Goal: Task Accomplishment & Management: Manage account settings

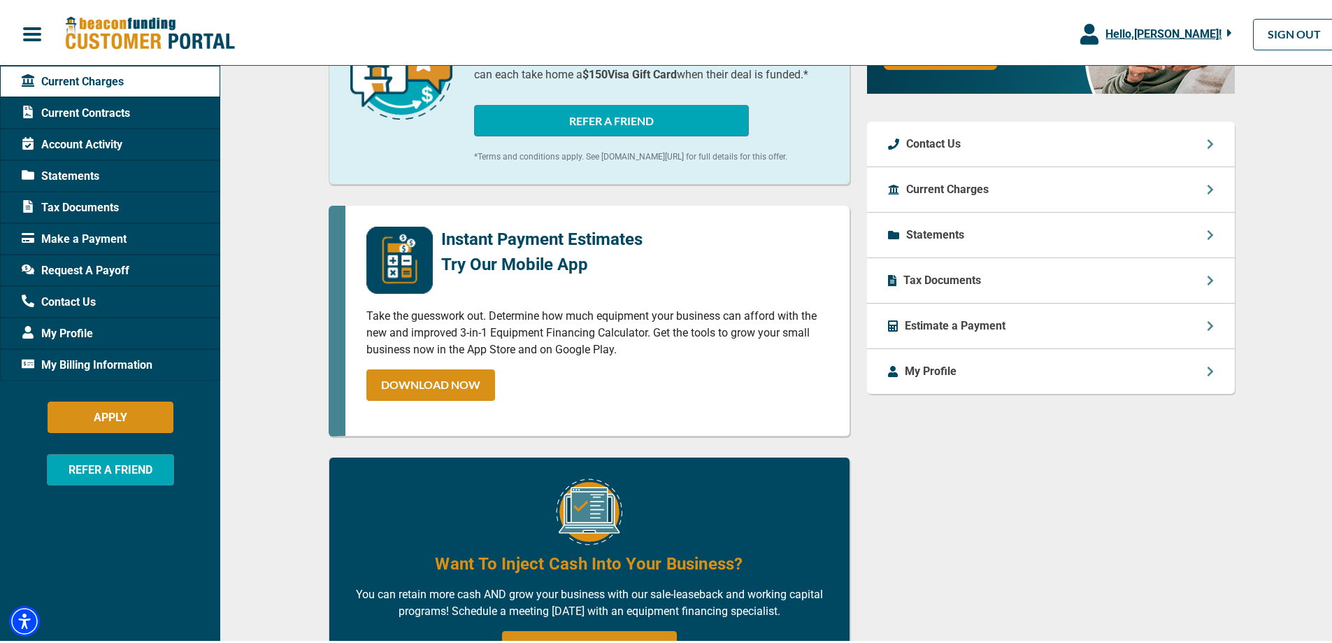
scroll to position [438, 0]
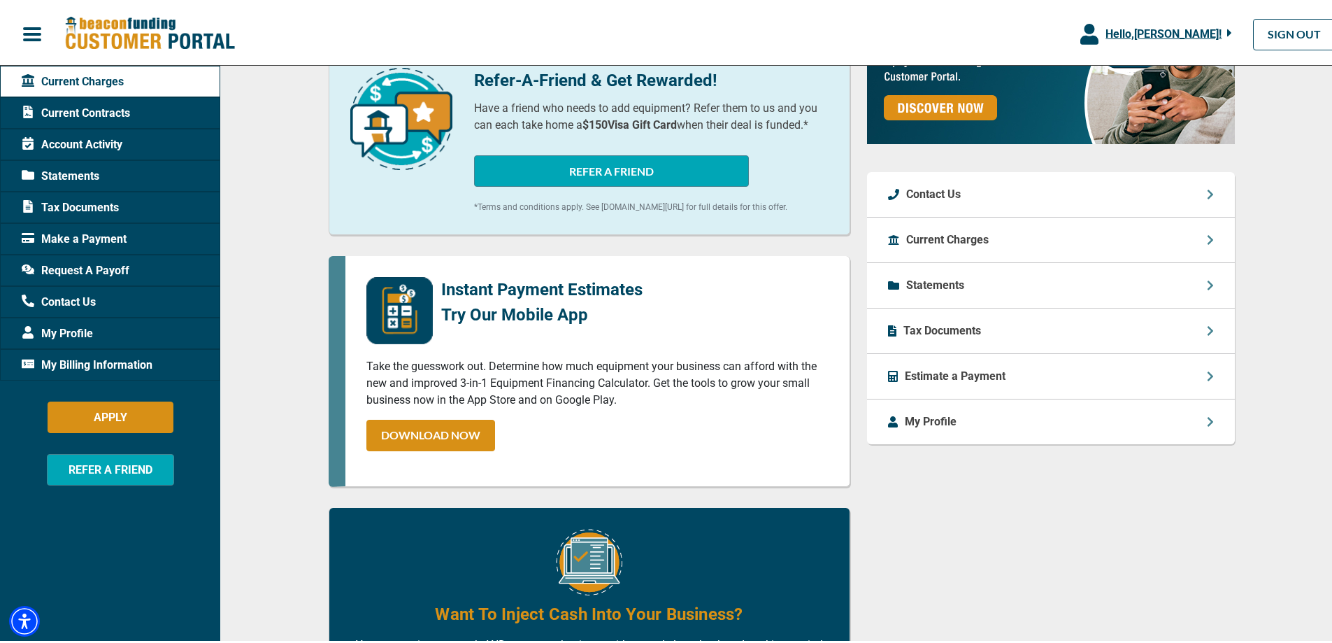
click at [1012, 359] on div "Estimate a Payment" at bounding box center [1051, 373] width 368 height 45
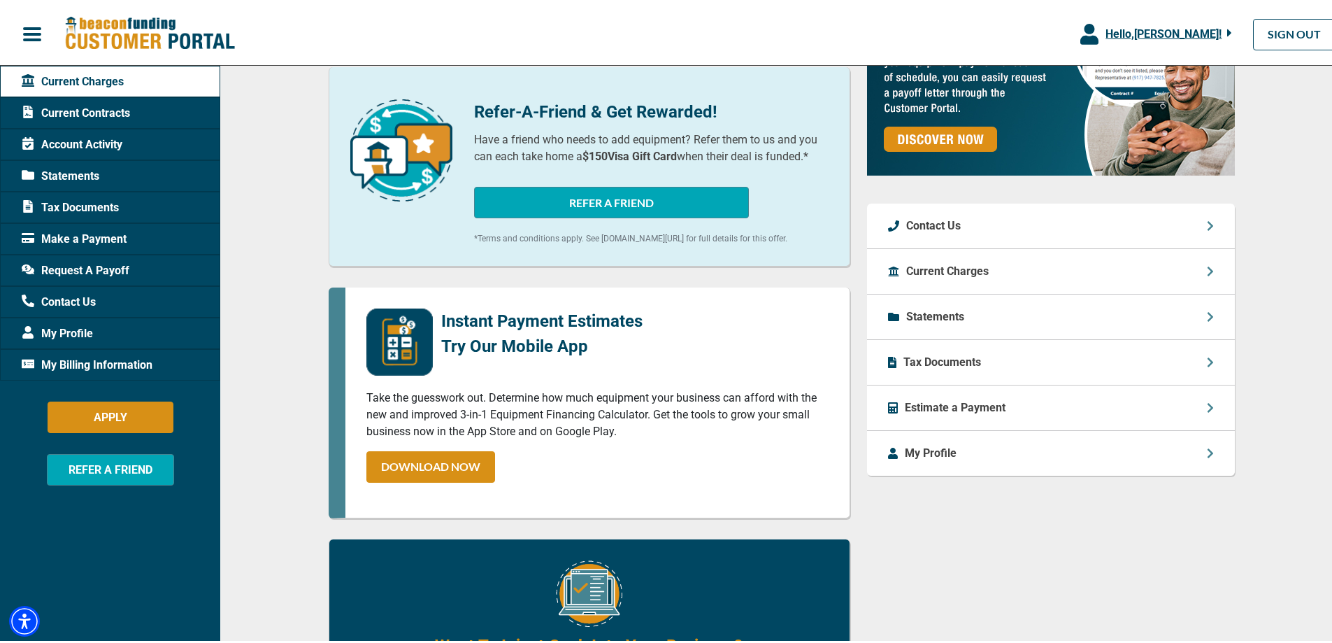
scroll to position [350, 0]
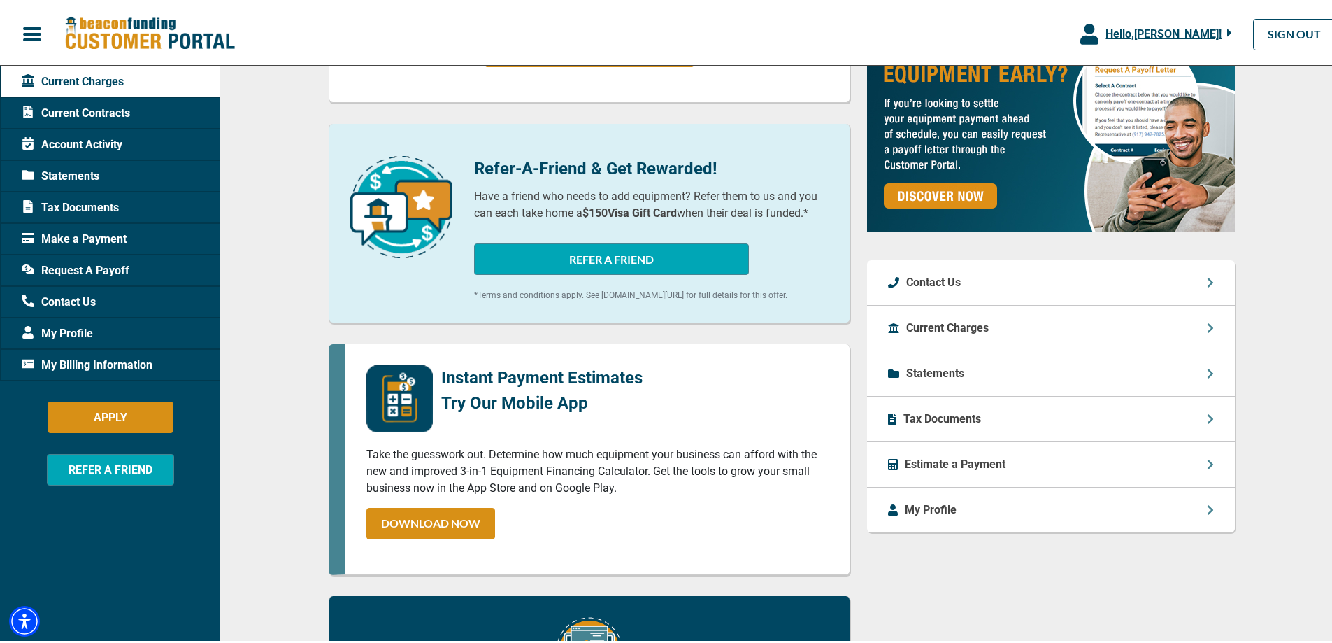
click at [1052, 313] on div "Current Charges" at bounding box center [1051, 325] width 368 height 45
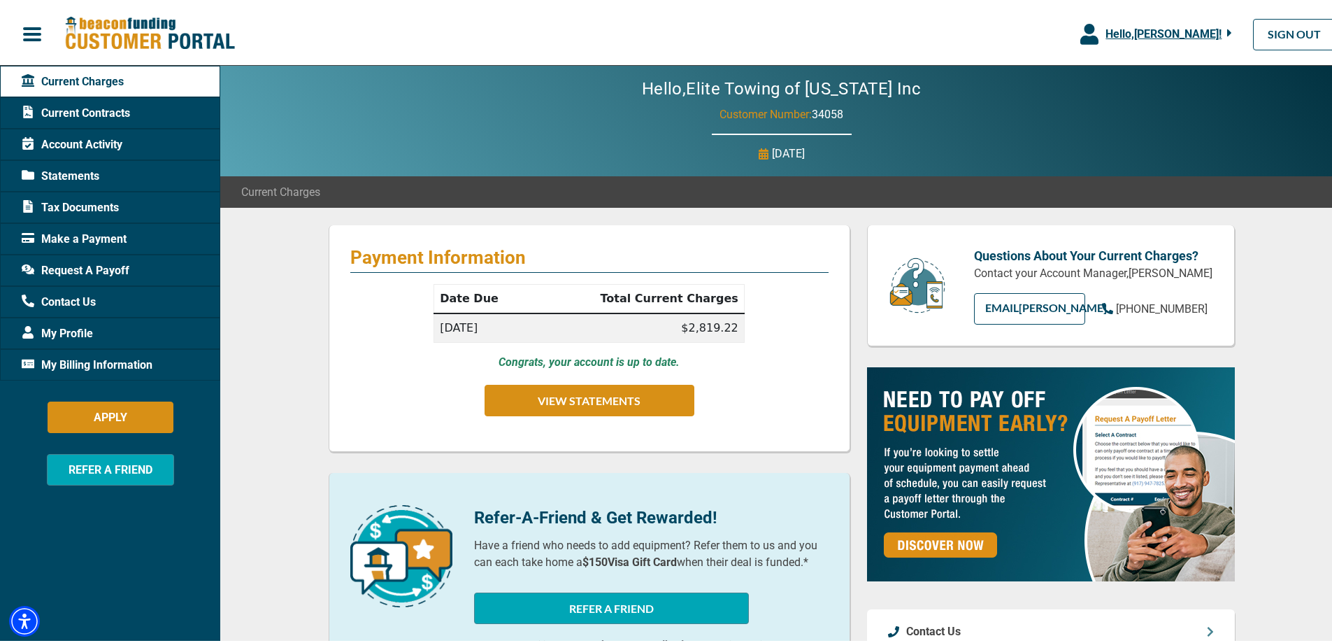
scroll to position [0, 0]
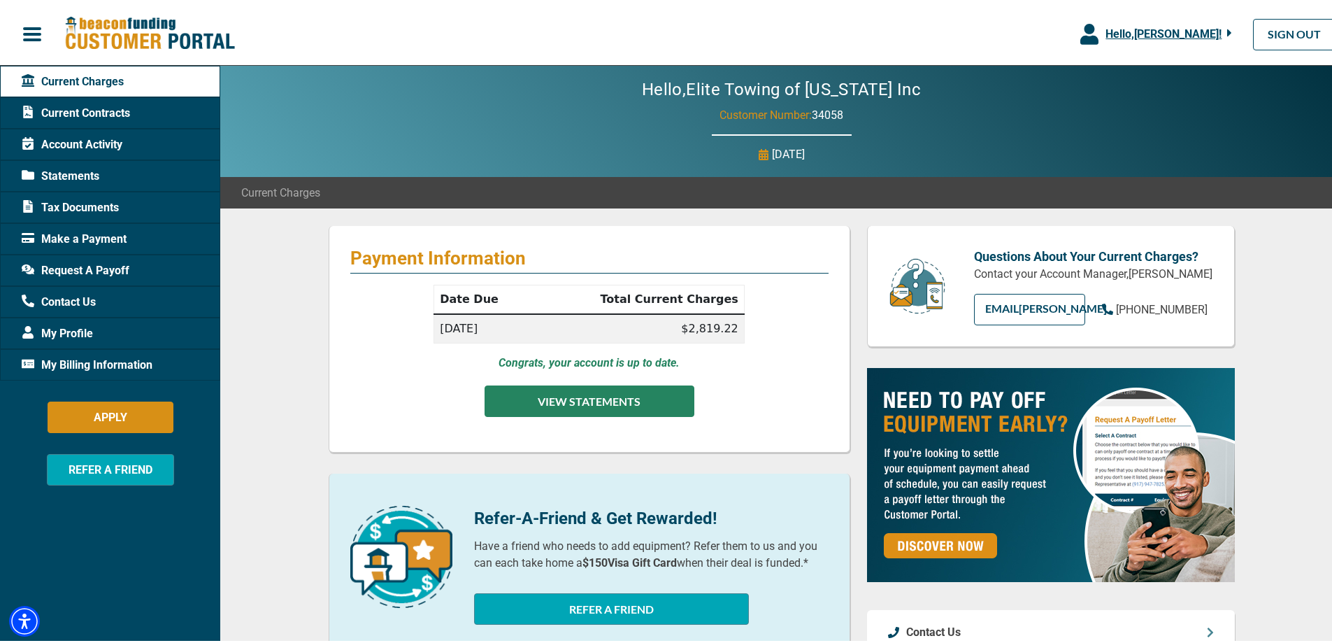
click at [645, 395] on button "VIEW STATEMENTS" at bounding box center [590, 398] width 210 height 31
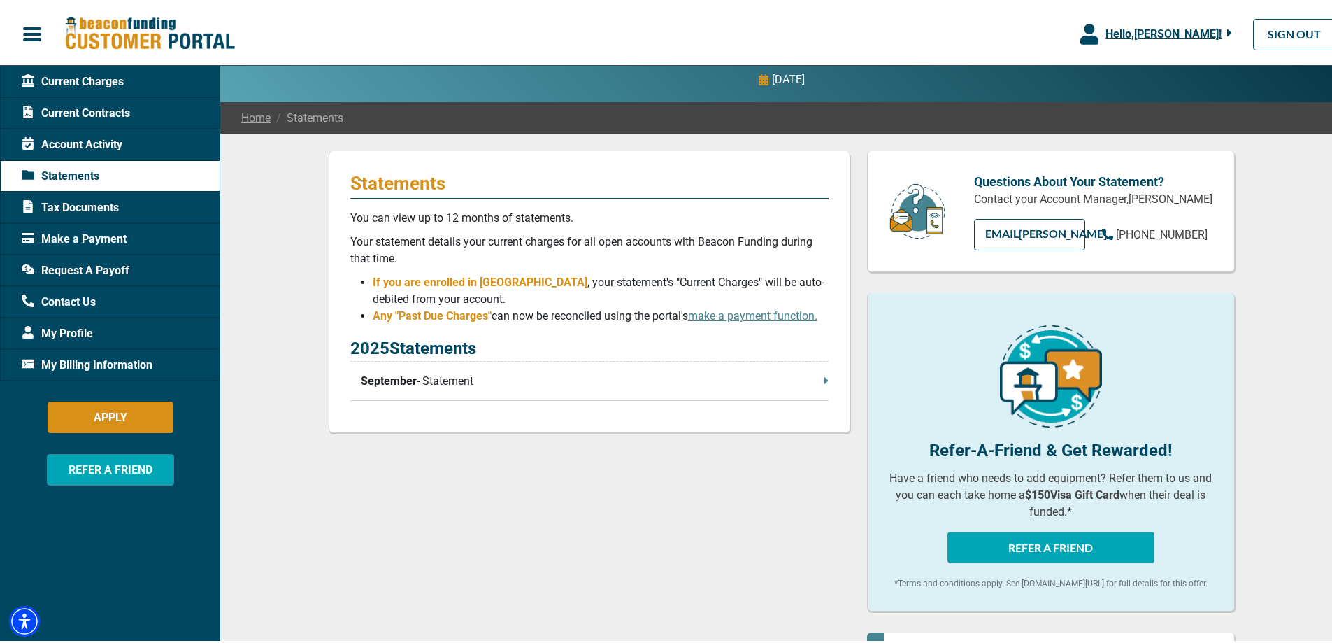
scroll to position [350, 0]
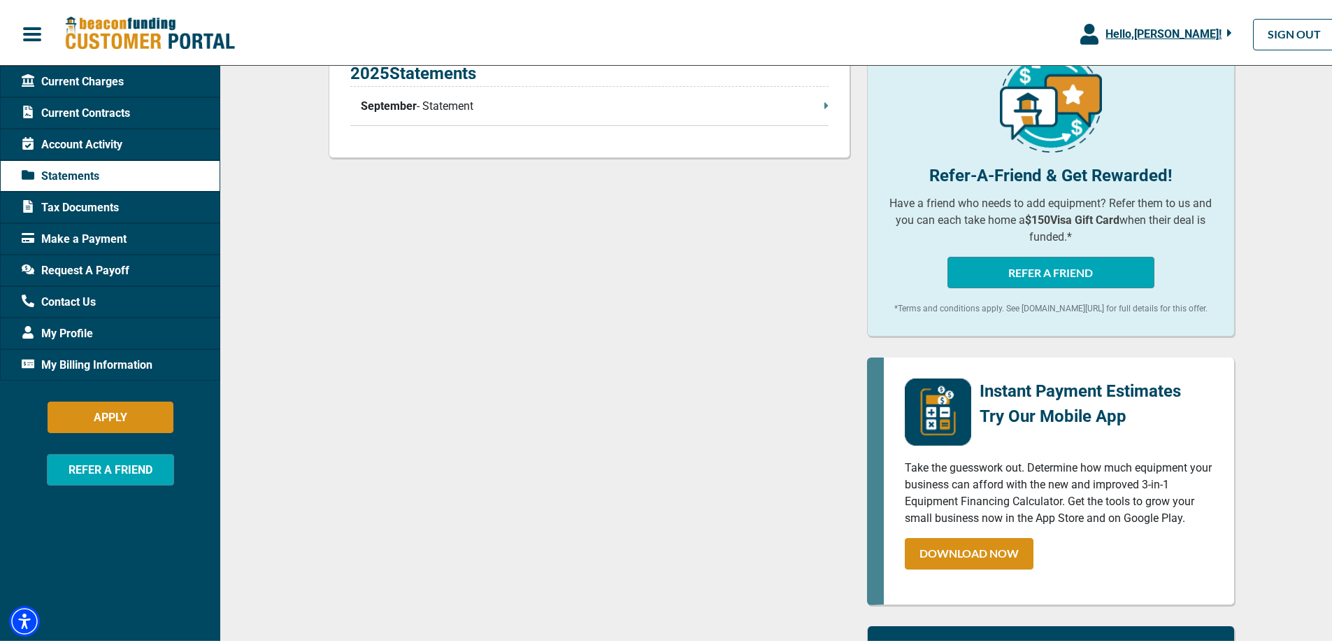
click at [397, 101] on span "September" at bounding box center [389, 103] width 56 height 17
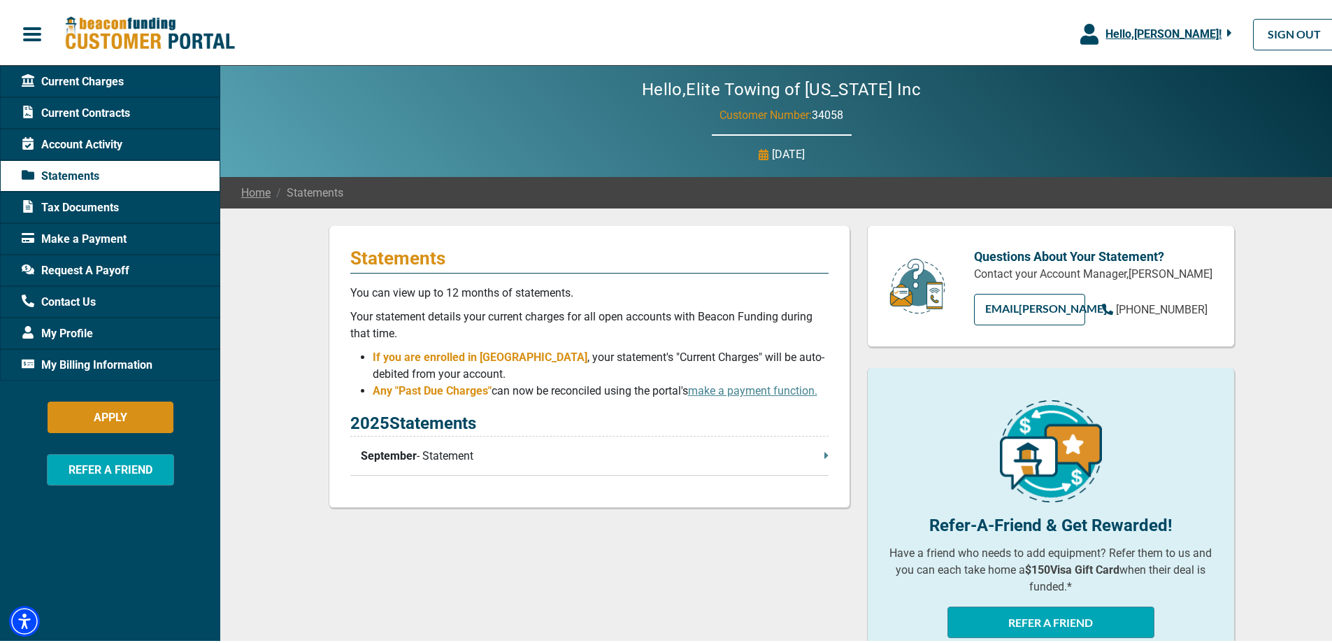
click at [64, 269] on span "Request A Payoff" at bounding box center [76, 267] width 108 height 17
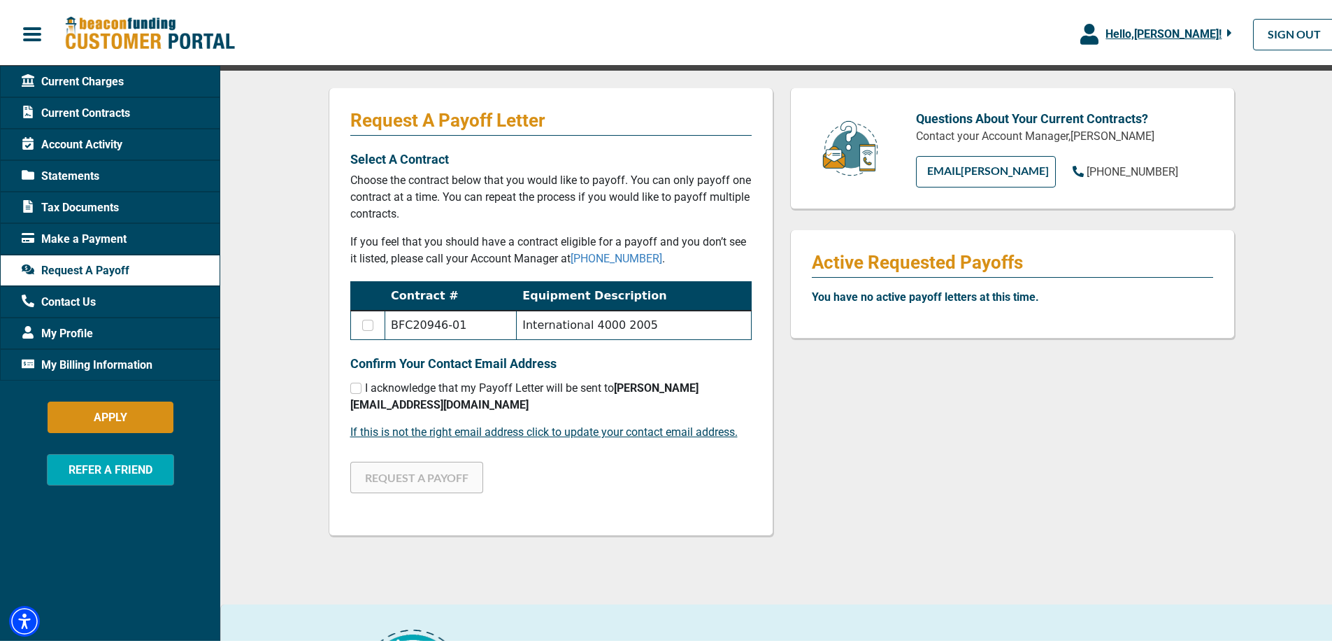
scroll to position [140, 0]
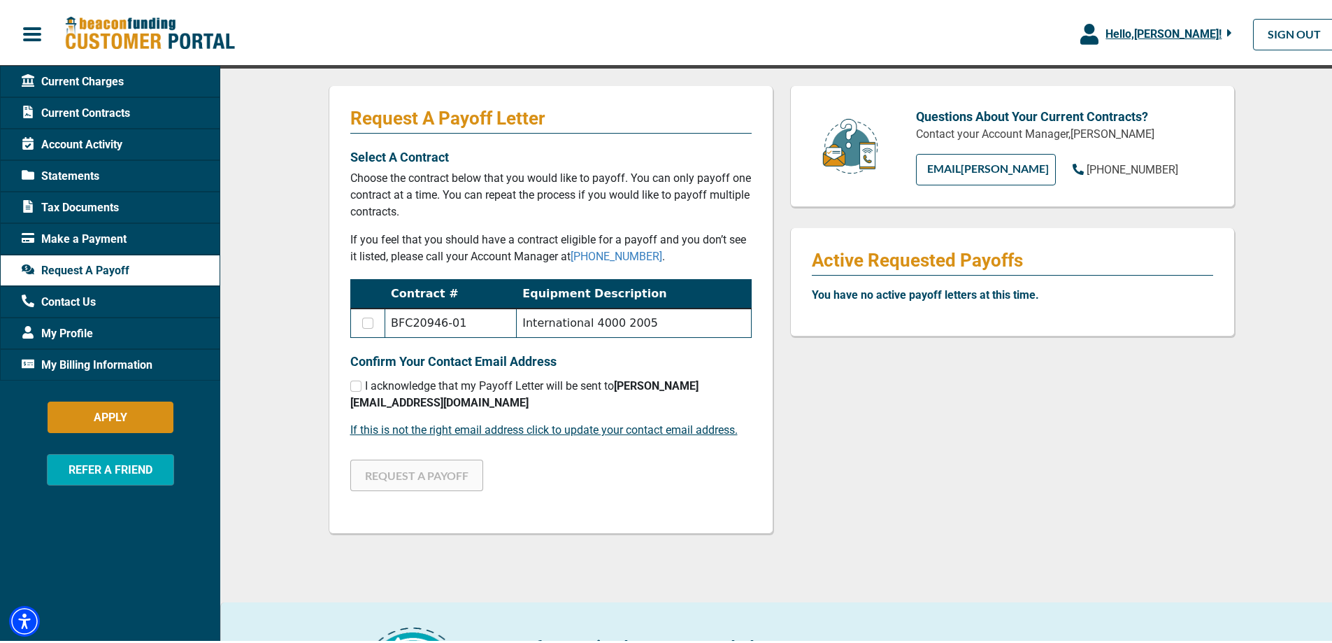
click at [1159, 486] on div "Questions About Your Current Contracts? Contact your Account Manager, [PERSON_N…" at bounding box center [1013, 317] width 462 height 469
